Goal: Task Accomplishment & Management: Manage account settings

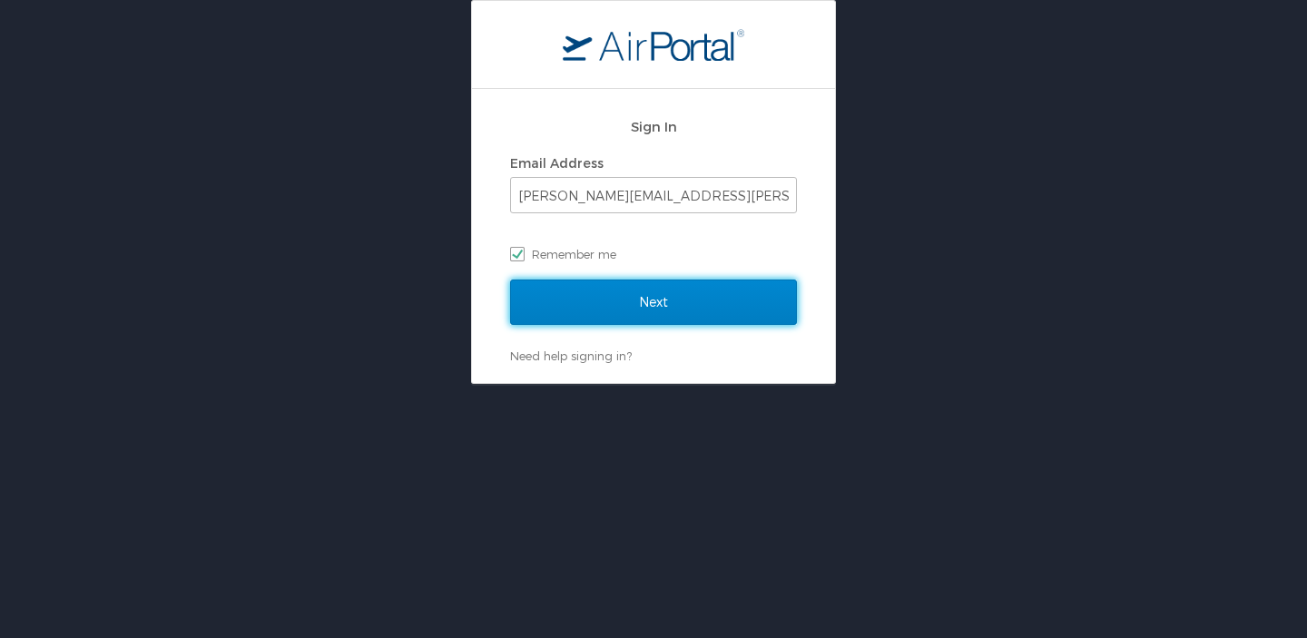
click at [692, 301] on input "Next" at bounding box center [653, 302] width 287 height 45
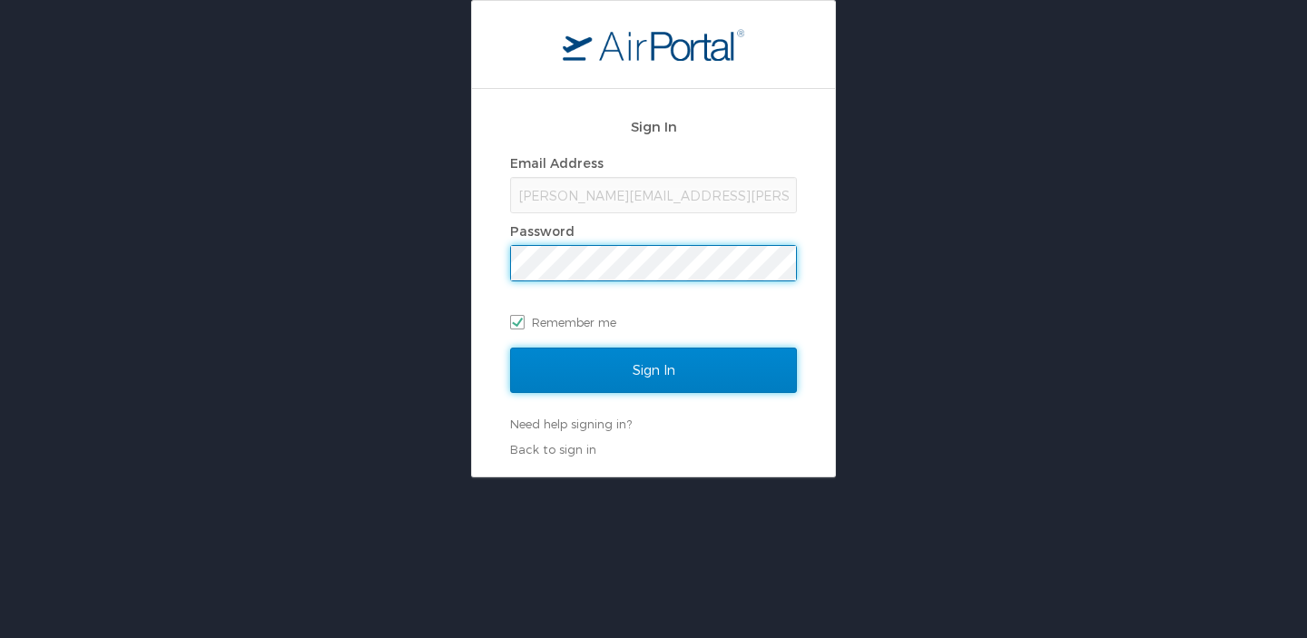
click at [719, 368] on input "Sign In" at bounding box center [653, 370] width 287 height 45
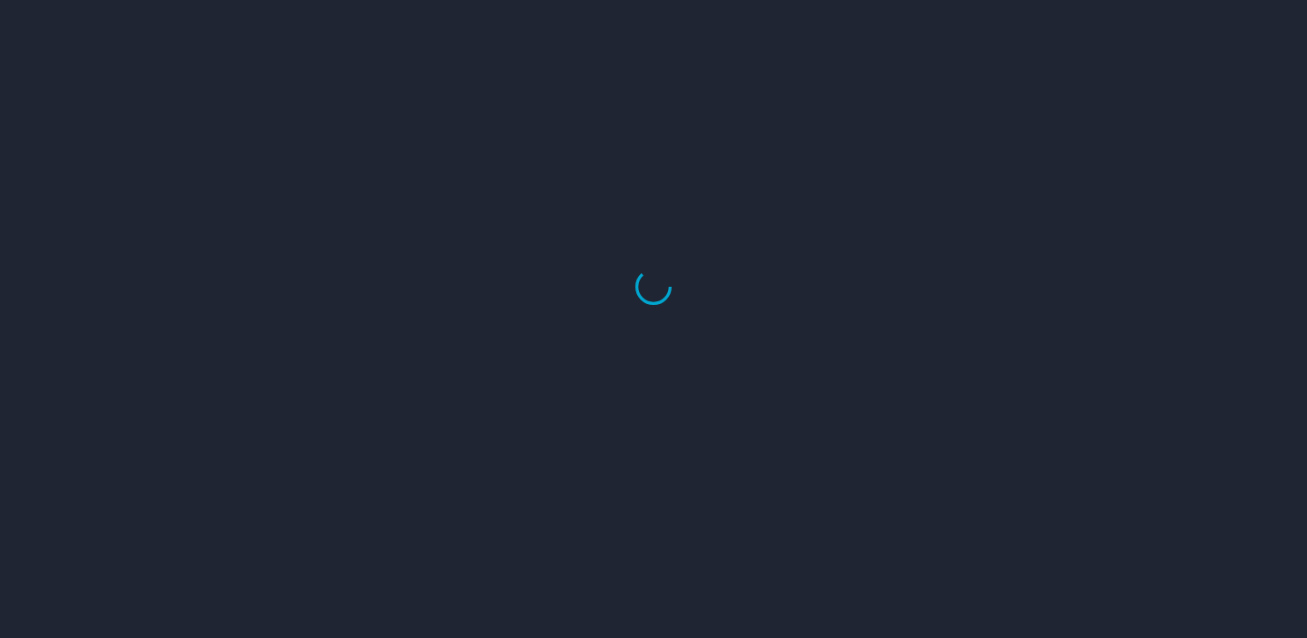
select select "US"
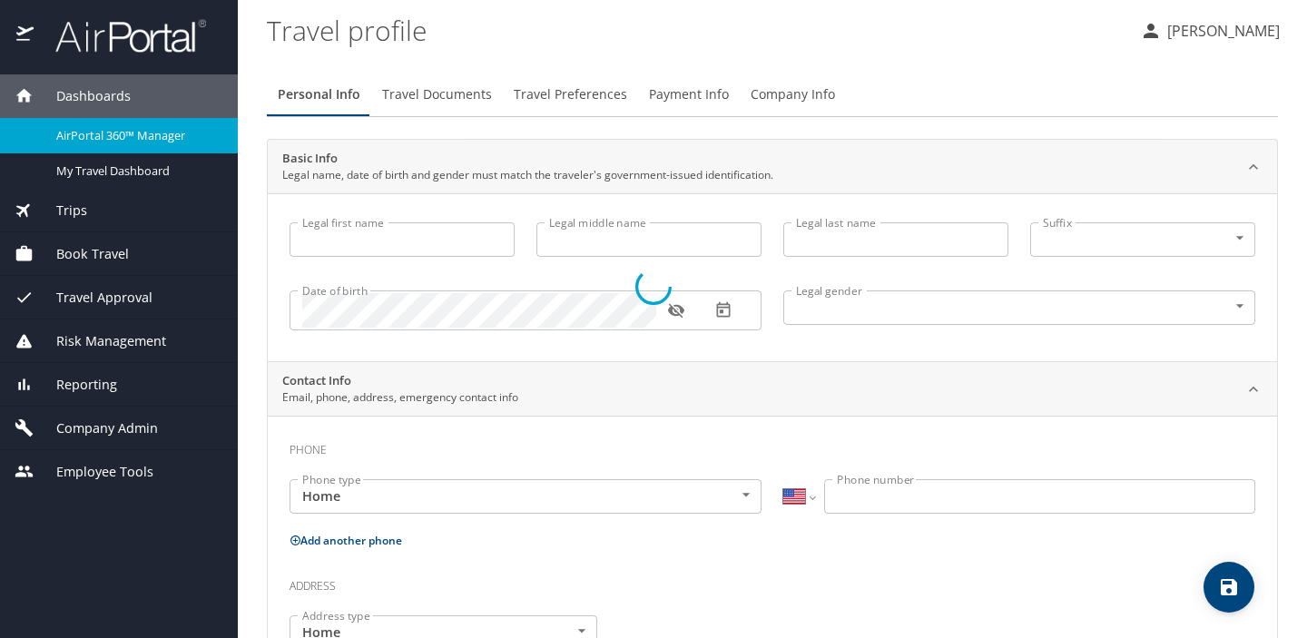
type input "[PERSON_NAME]"
type input "Cook"
type input "Undisclosed"
type input "[PERSON_NAME]"
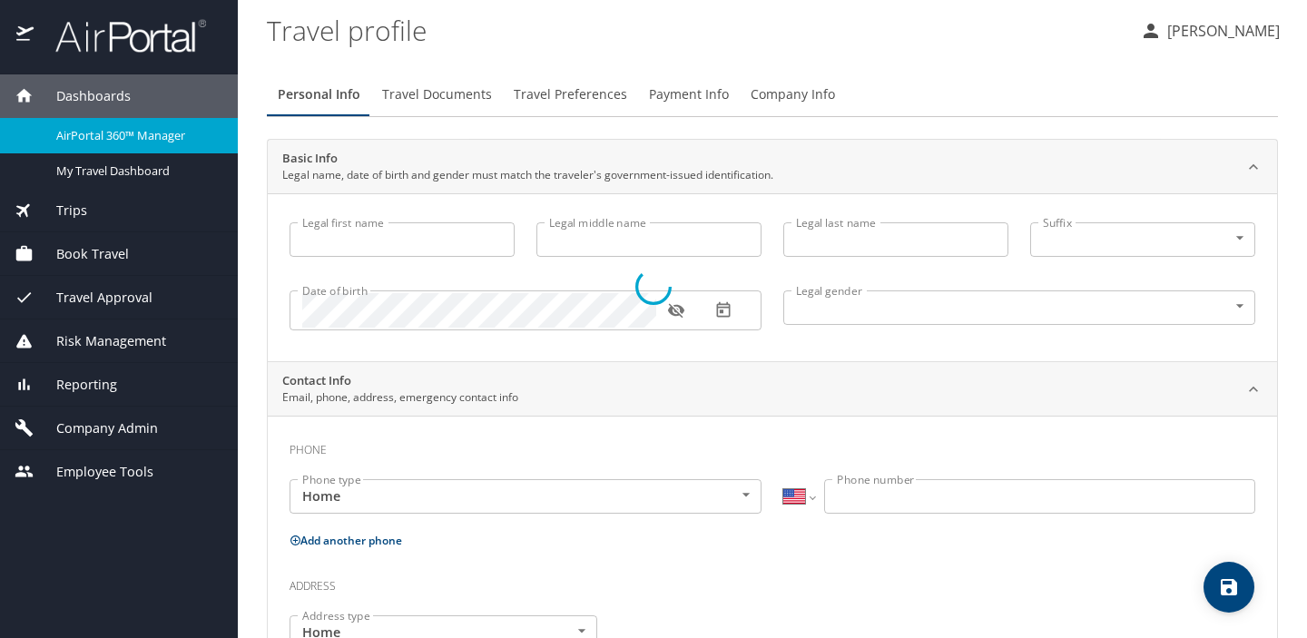
type input "Cook"
type input "[PHONE_NUMBER]"
type input "[PERSON_NAME][EMAIL_ADDRESS][DOMAIN_NAME]"
select select "US"
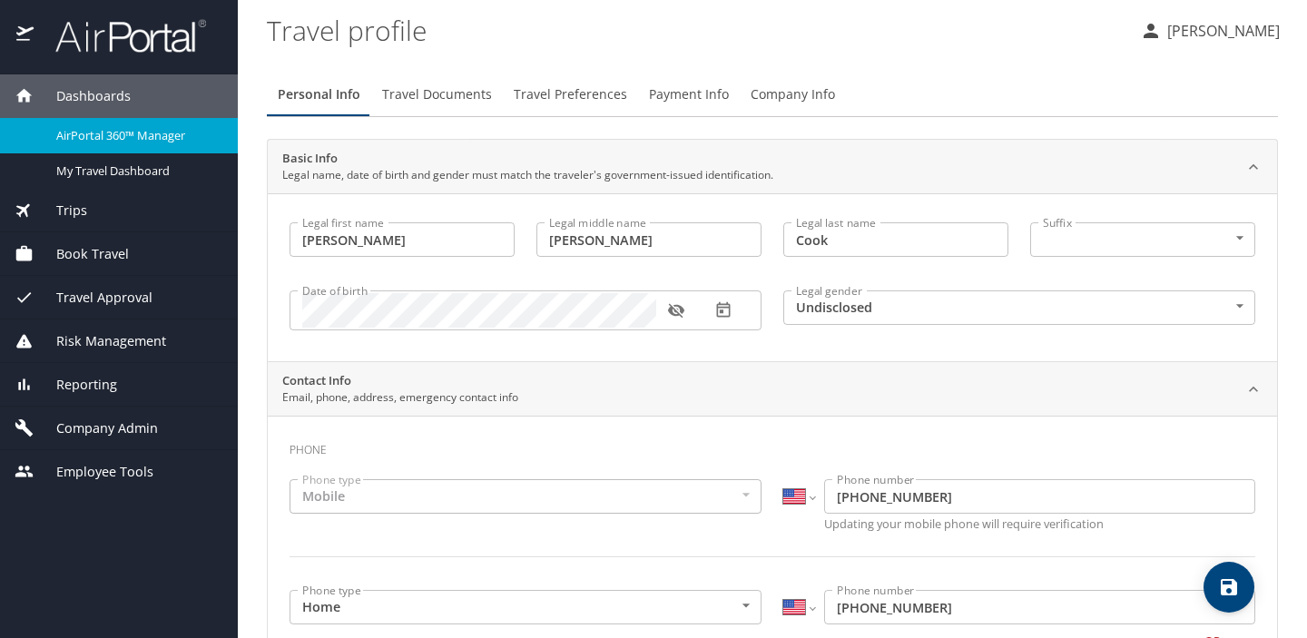
click at [123, 255] on span "Book Travel" at bounding box center [81, 254] width 95 height 20
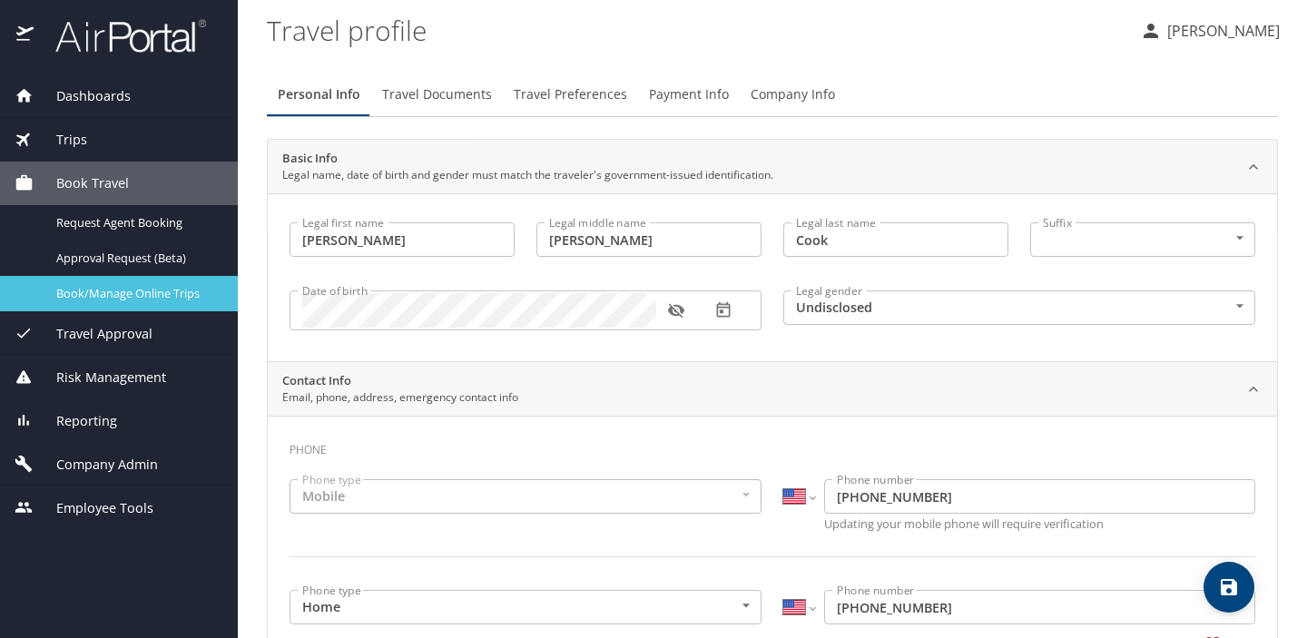
click at [117, 302] on div "Book/Manage Online Trips" at bounding box center [119, 293] width 209 height 21
